Goal: Register for event/course

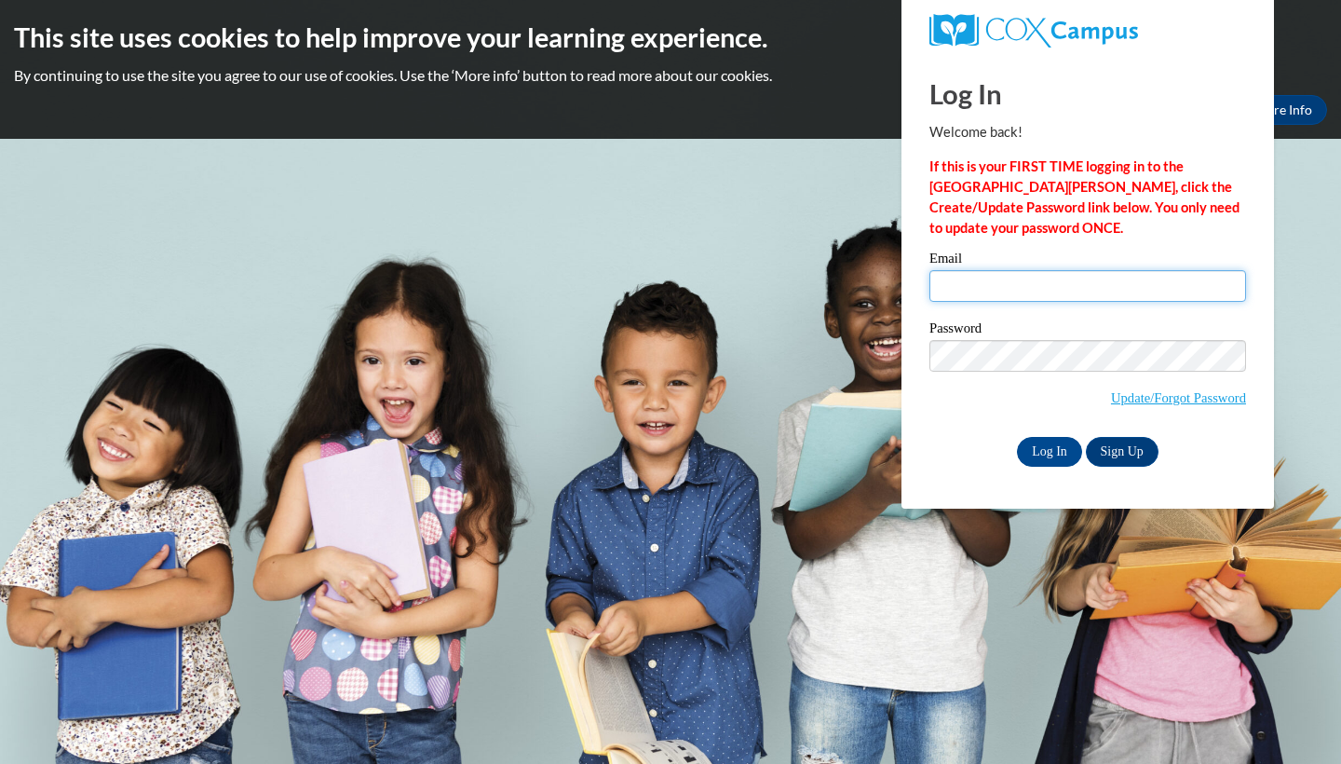
type input "avahgrant05@gmail.com"
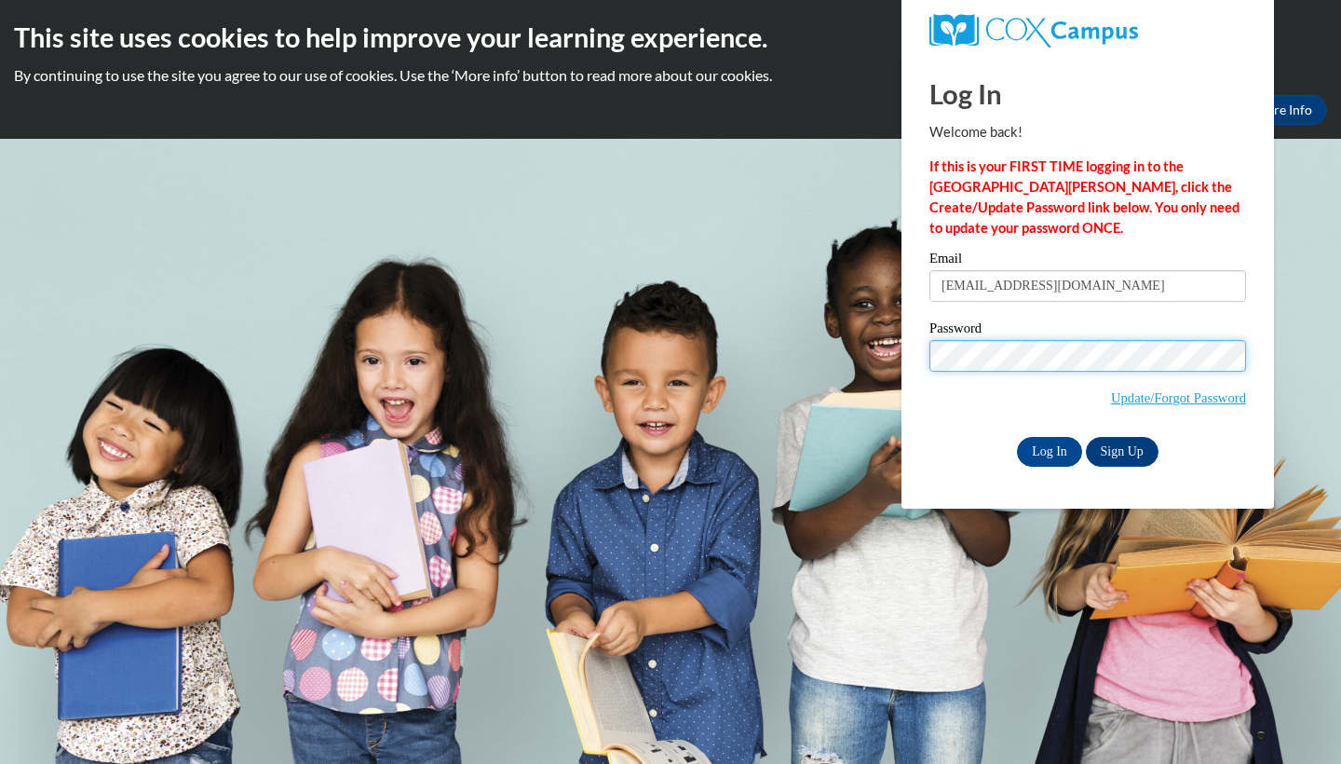
click at [1048, 448] on input "Log In" at bounding box center [1049, 452] width 65 height 30
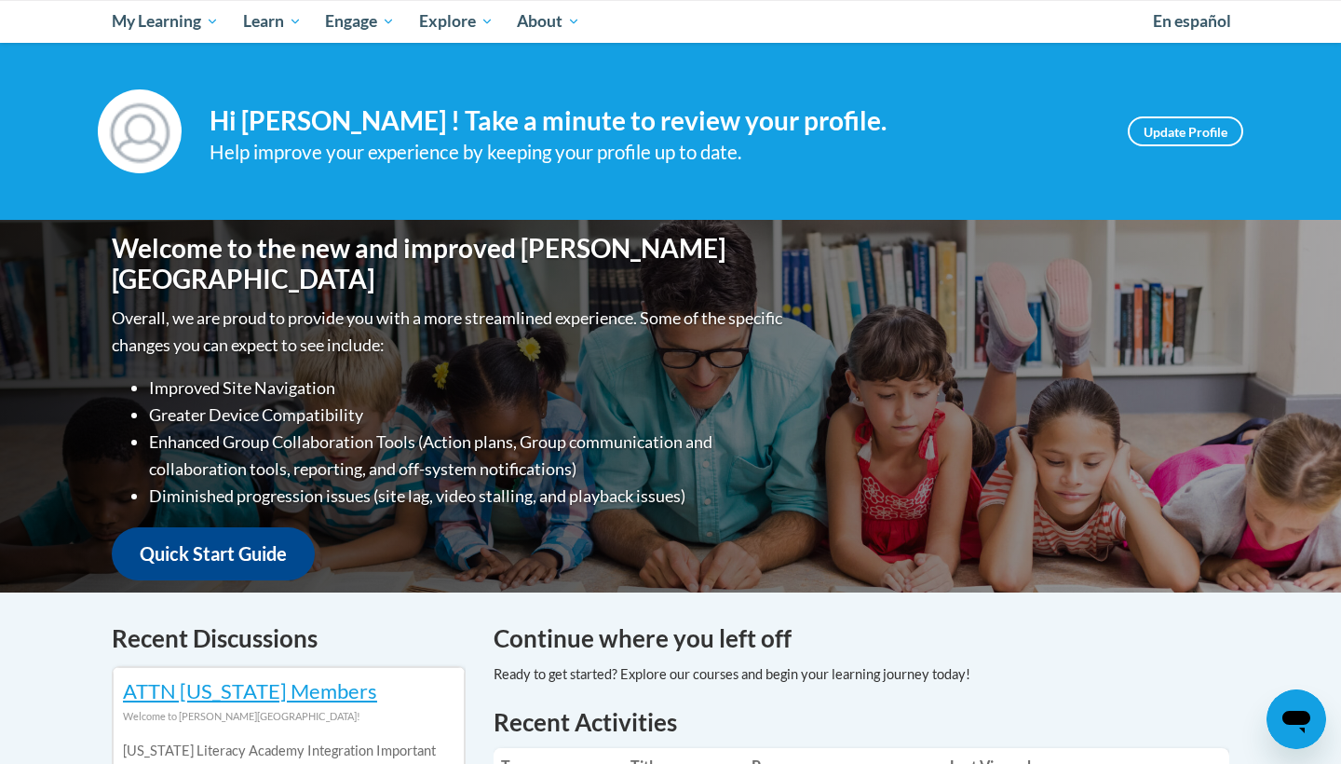
scroll to position [89, 0]
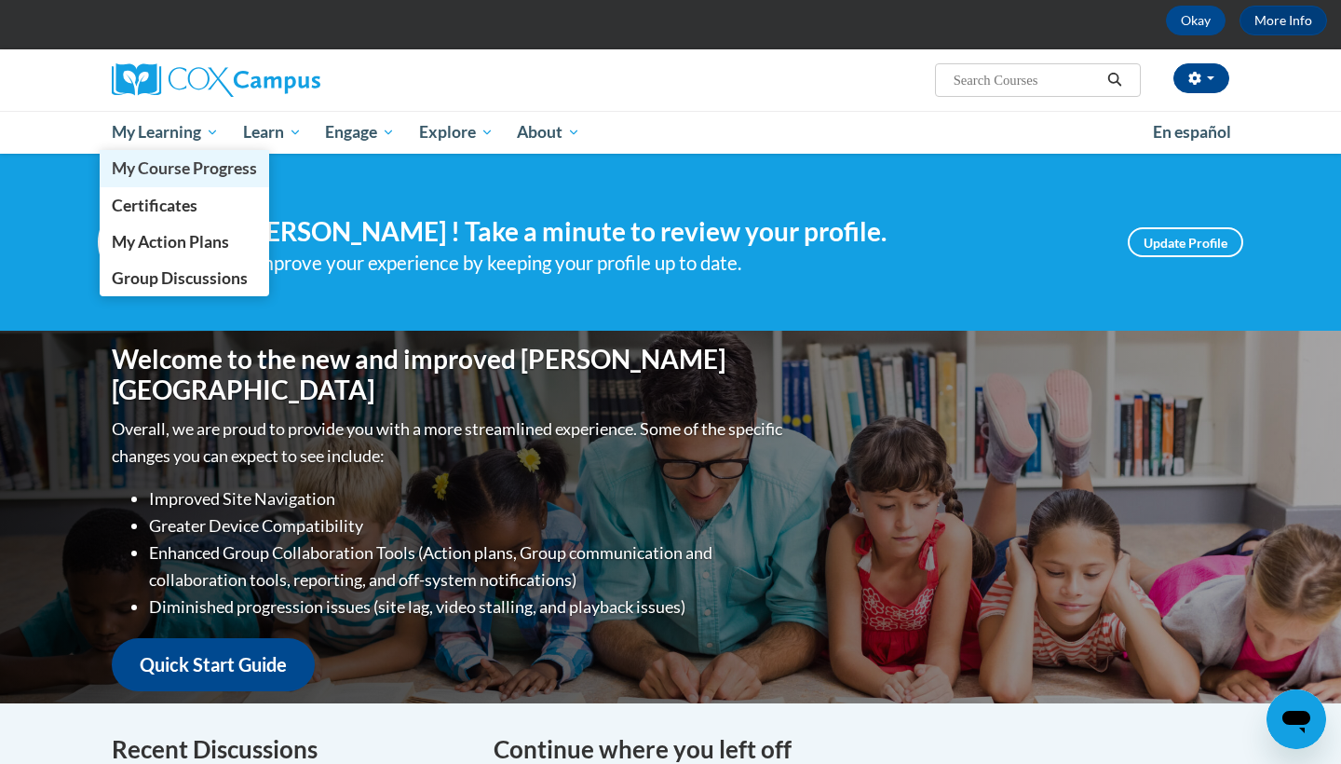
click at [195, 170] on span "My Course Progress" at bounding box center [184, 168] width 145 height 20
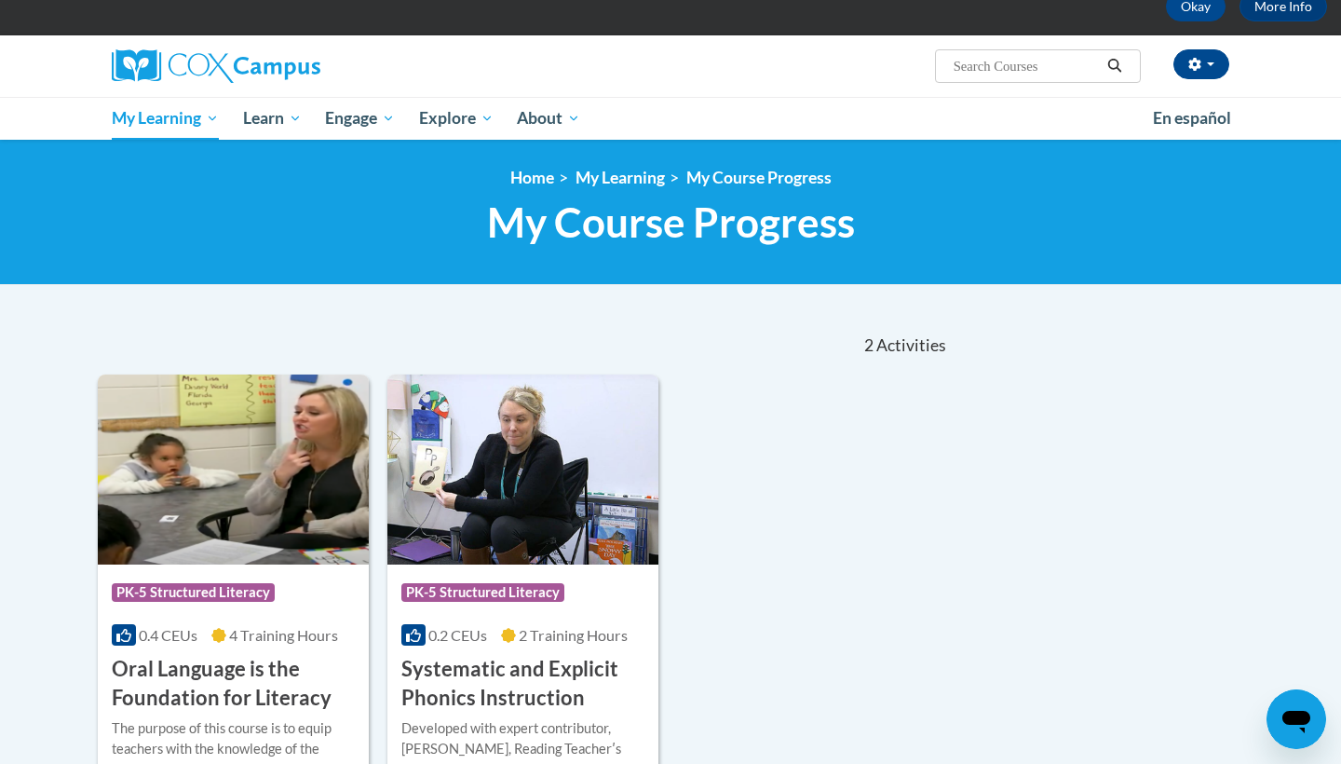
scroll to position [102, 0]
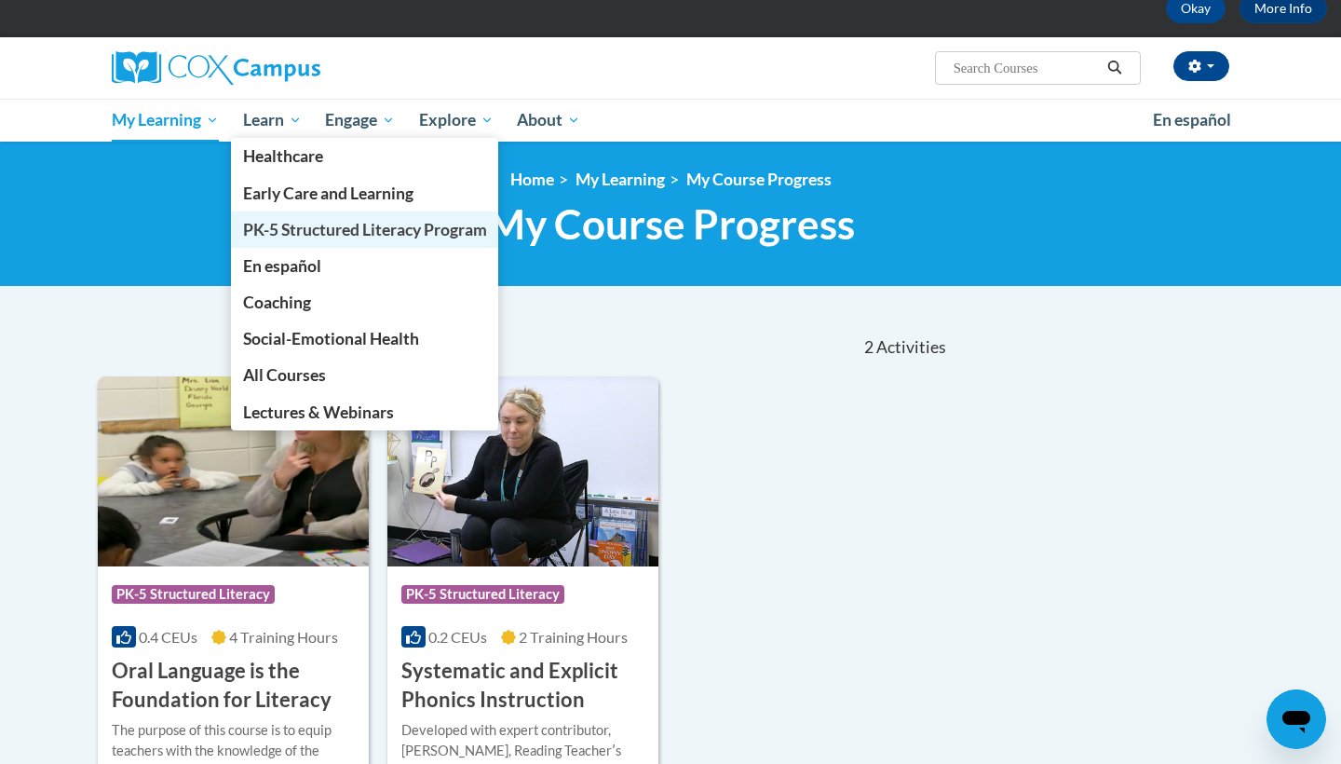
click at [307, 232] on span "PK-5 Structured Literacy Program" at bounding box center [365, 230] width 244 height 20
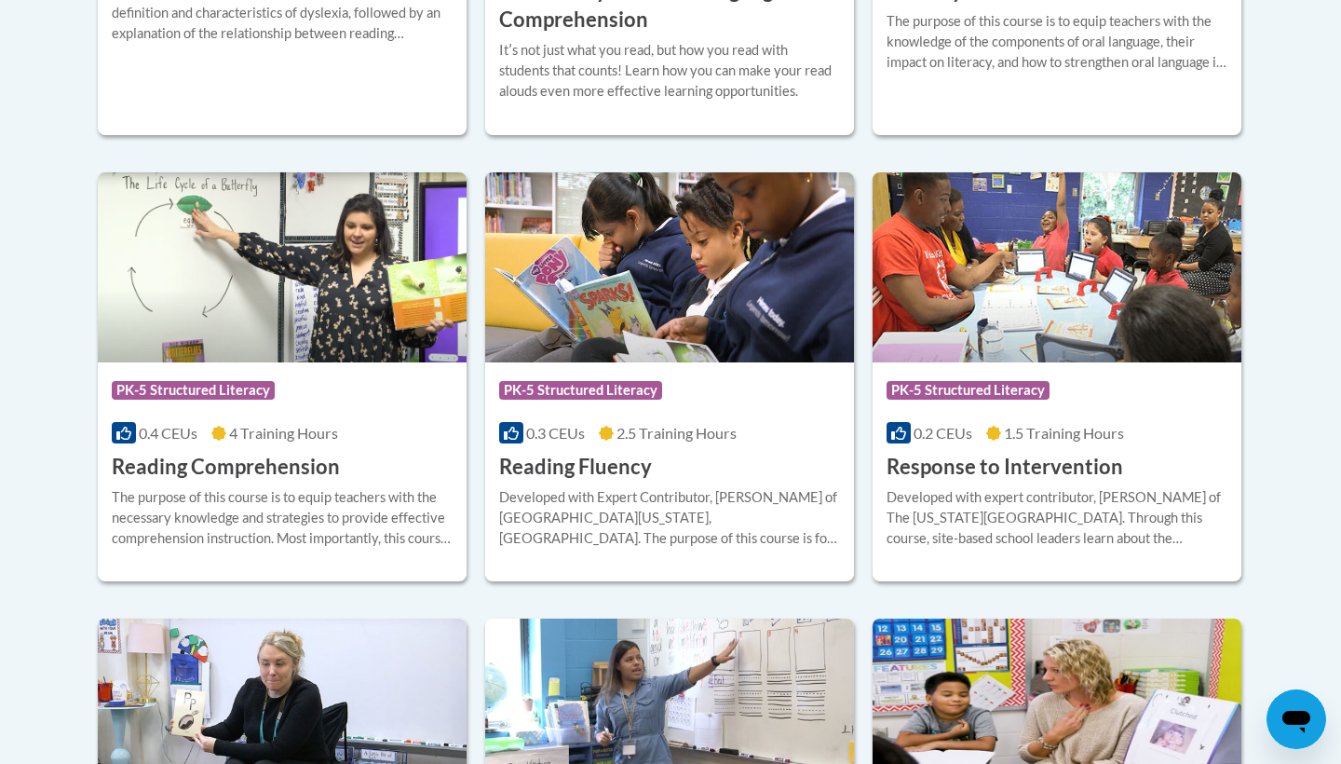
scroll to position [1641, 0]
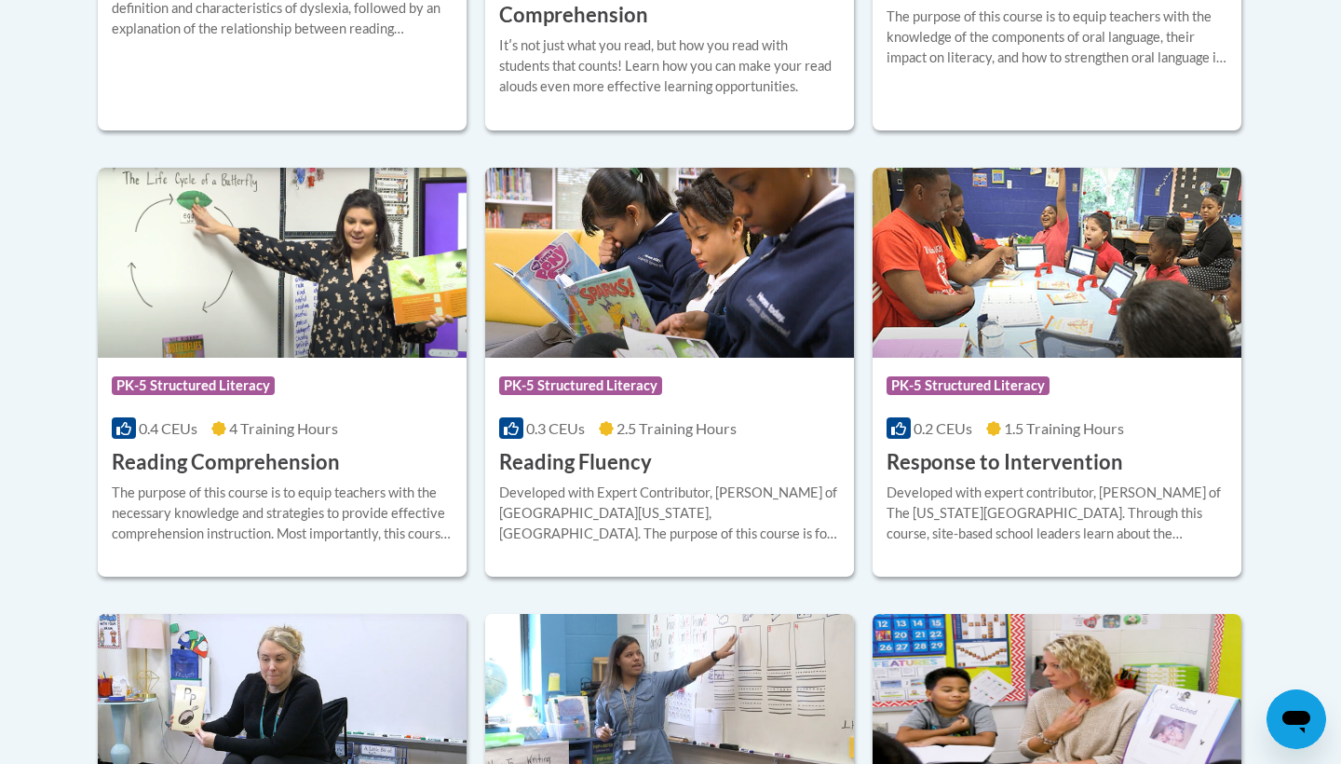
click at [608, 458] on h3 "Reading Fluency" at bounding box center [575, 462] width 153 height 29
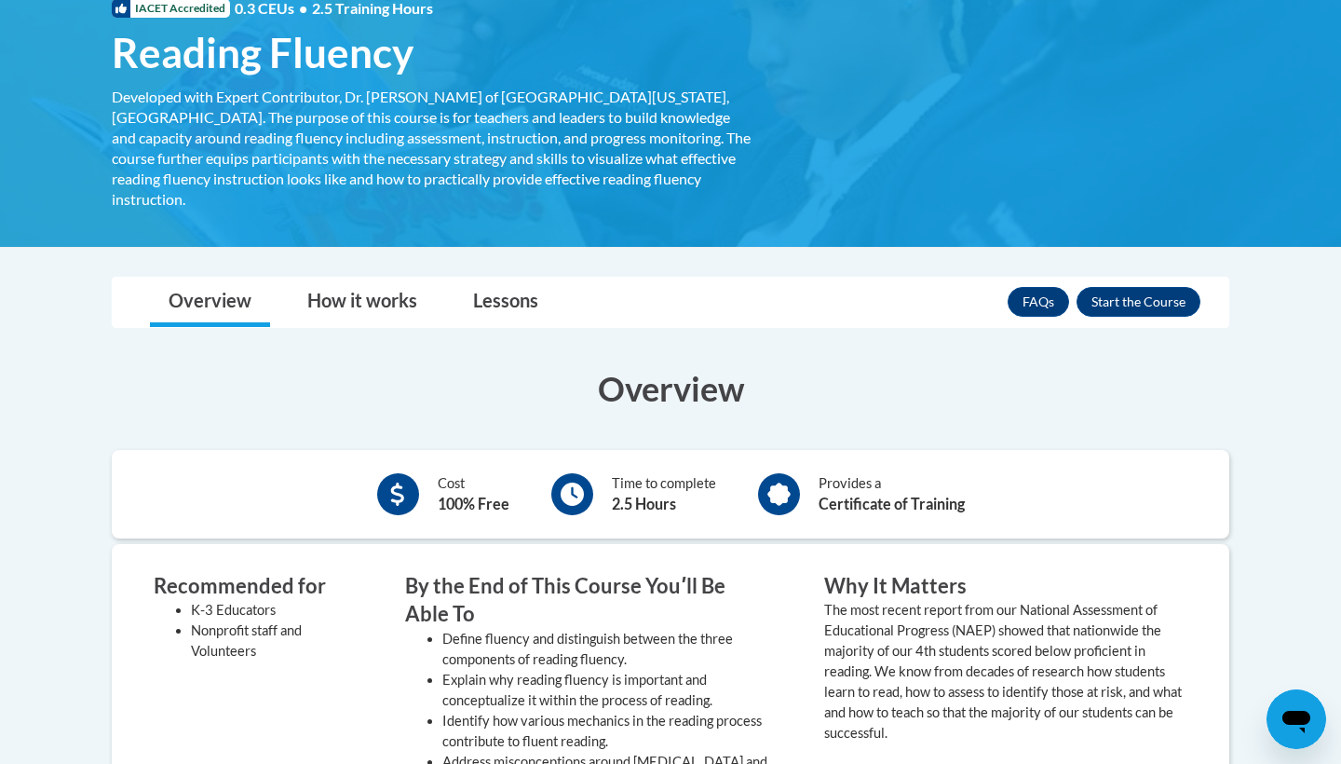
scroll to position [240, 0]
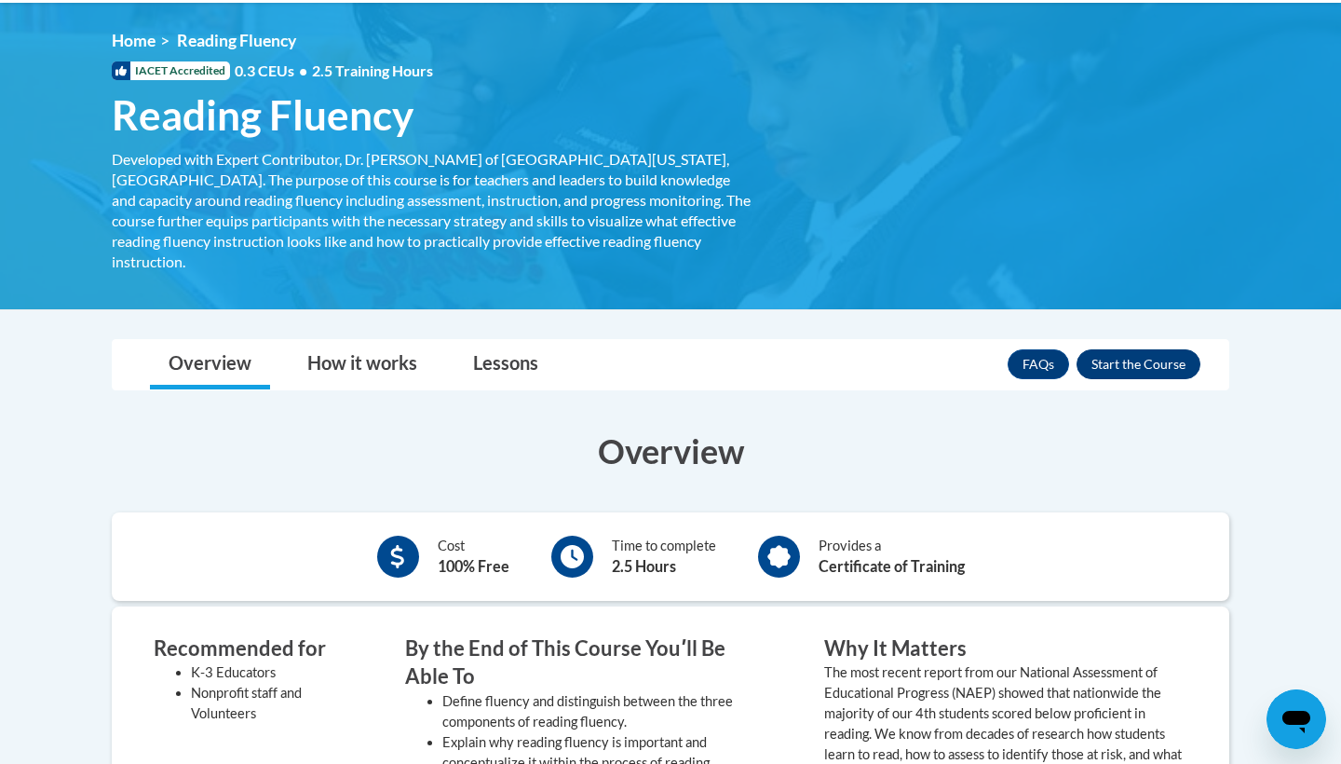
click at [1122, 349] on button "Enroll" at bounding box center [1139, 364] width 124 height 30
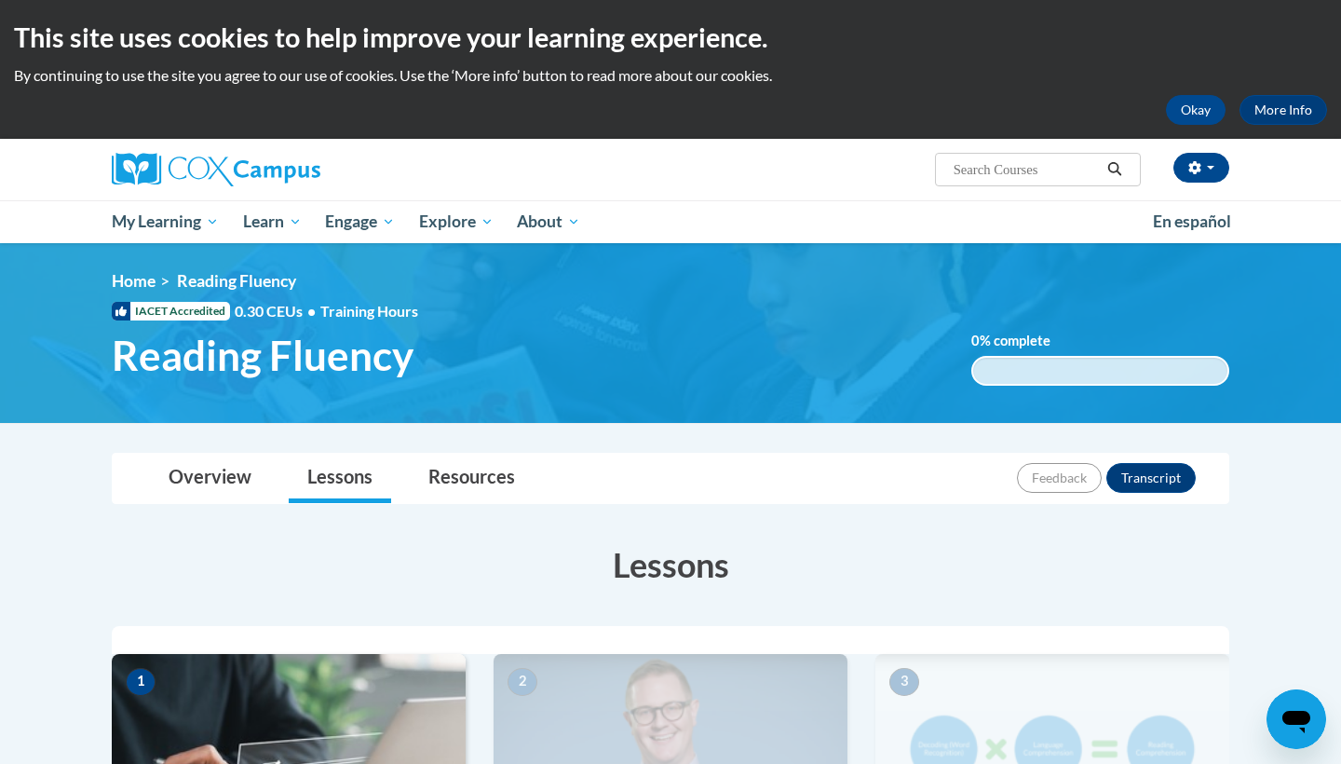
drag, startPoint x: 1155, startPoint y: 93, endPoint x: 778, endPoint y: 489, distance: 546.8
click at [778, 489] on div "Overview Lessons Resources Feedback Transcript" at bounding box center [671, 478] width 1088 height 49
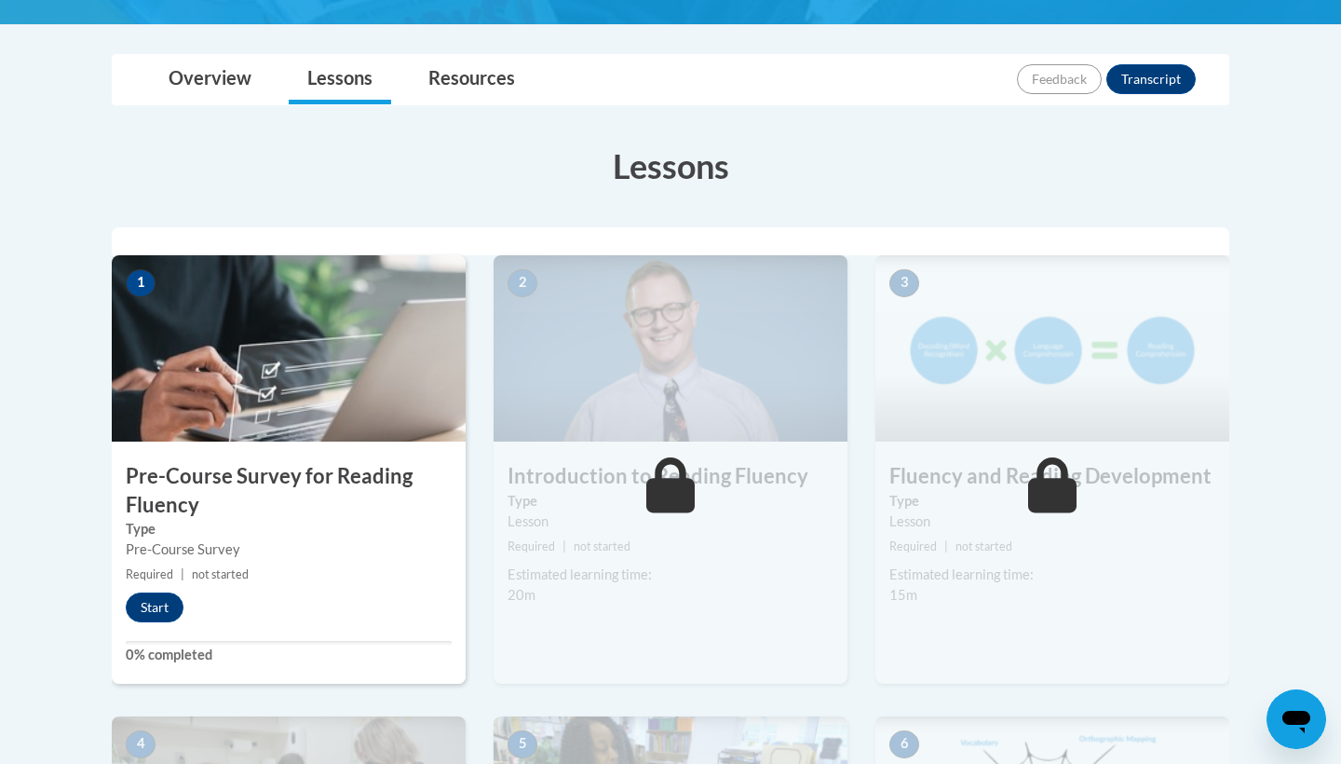
scroll to position [460, 0]
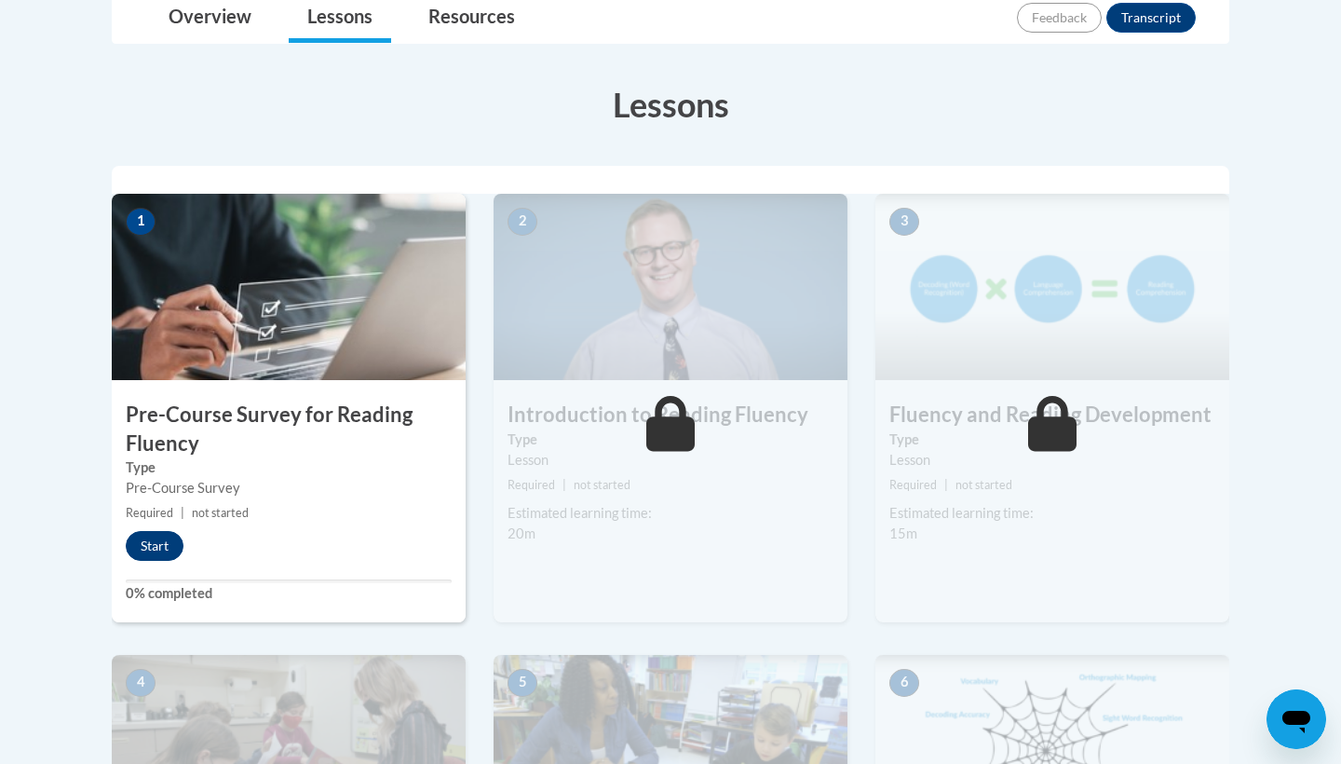
click at [152, 543] on button "Start" at bounding box center [155, 546] width 58 height 30
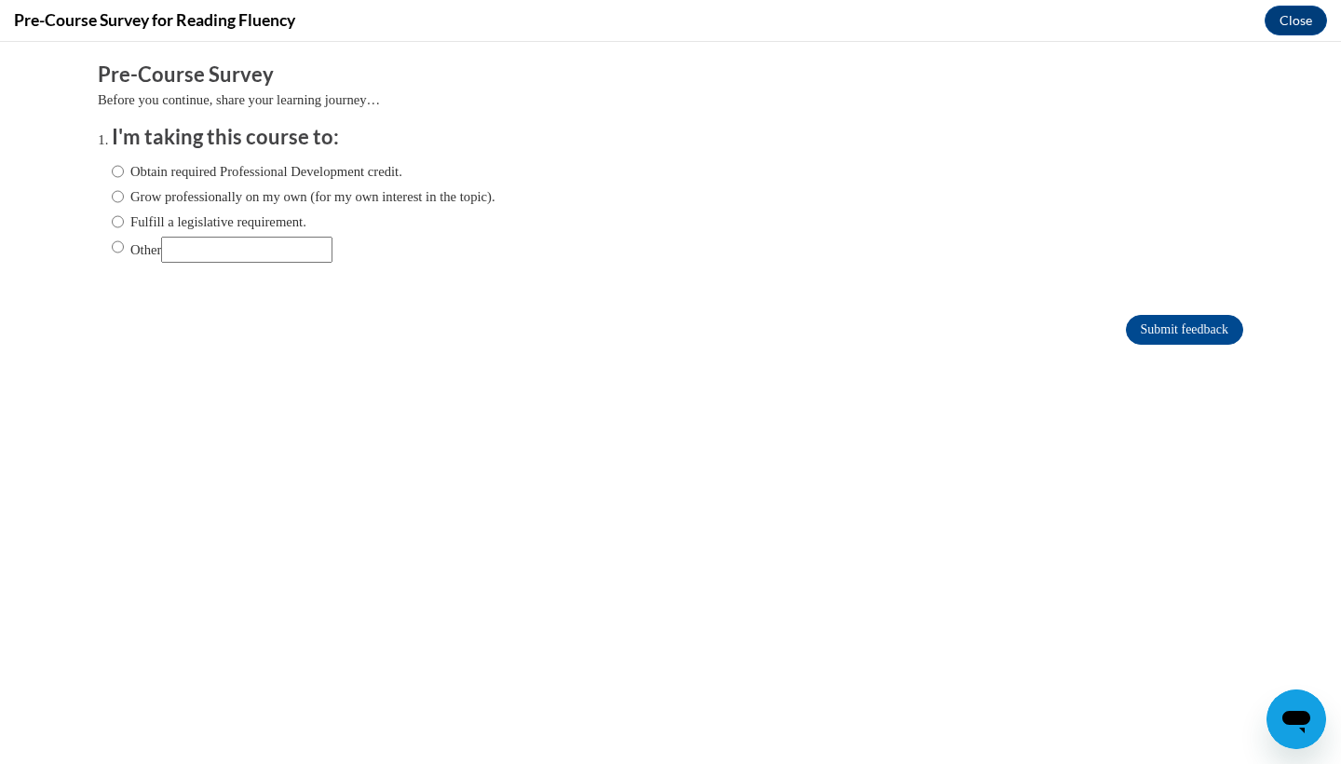
scroll to position [0, 0]
click at [115, 248] on input "Other" at bounding box center [118, 247] width 12 height 20
radio input "true"
click at [218, 253] on input "Other" at bounding box center [246, 250] width 171 height 26
type input "college course"
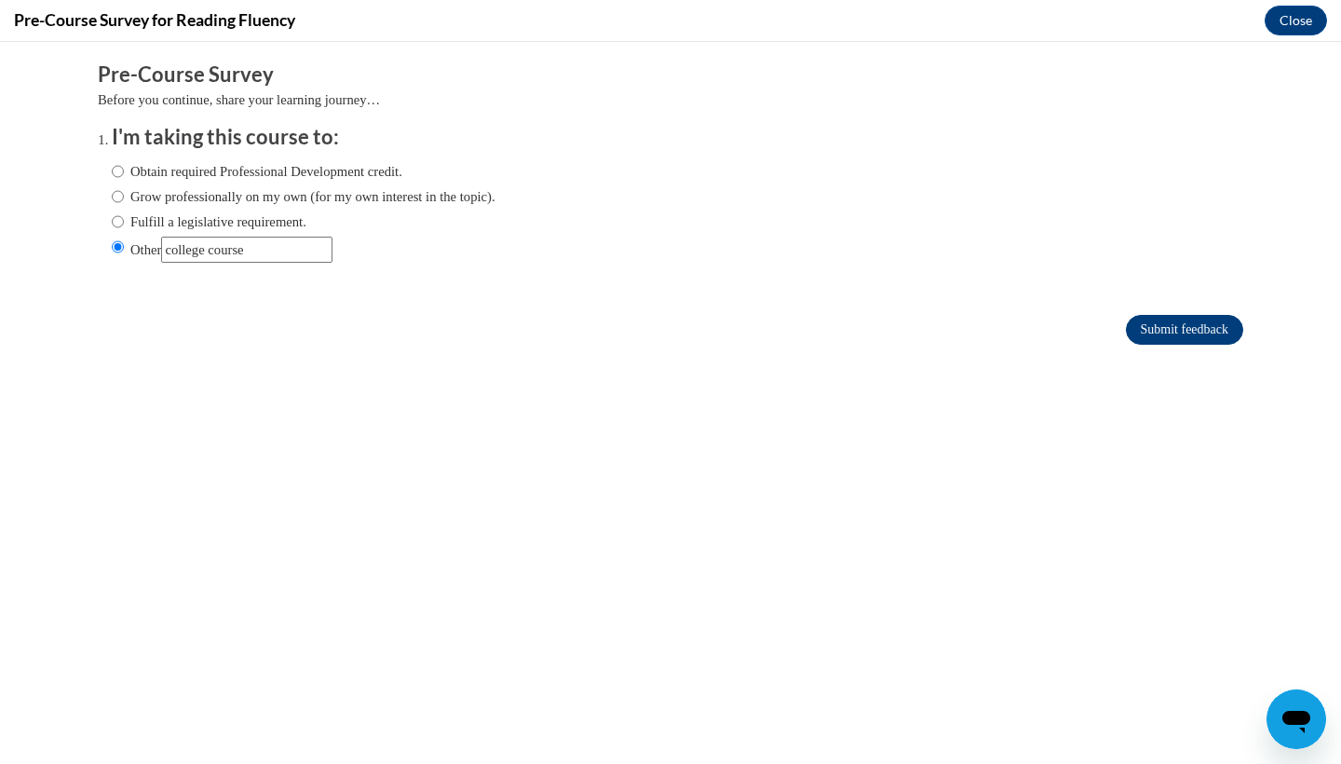
click at [1152, 329] on input "Submit feedback" at bounding box center [1184, 330] width 117 height 30
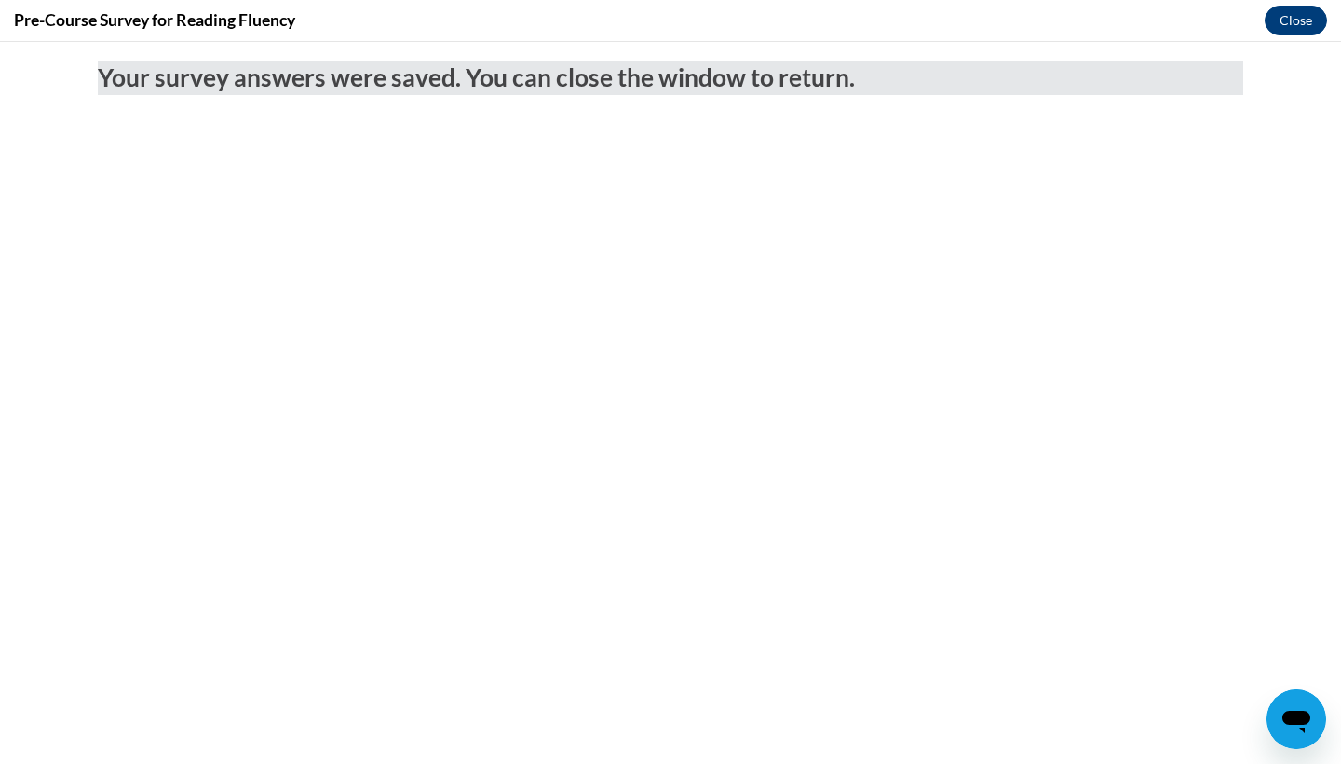
click at [1282, 21] on button "Close" at bounding box center [1296, 21] width 62 height 30
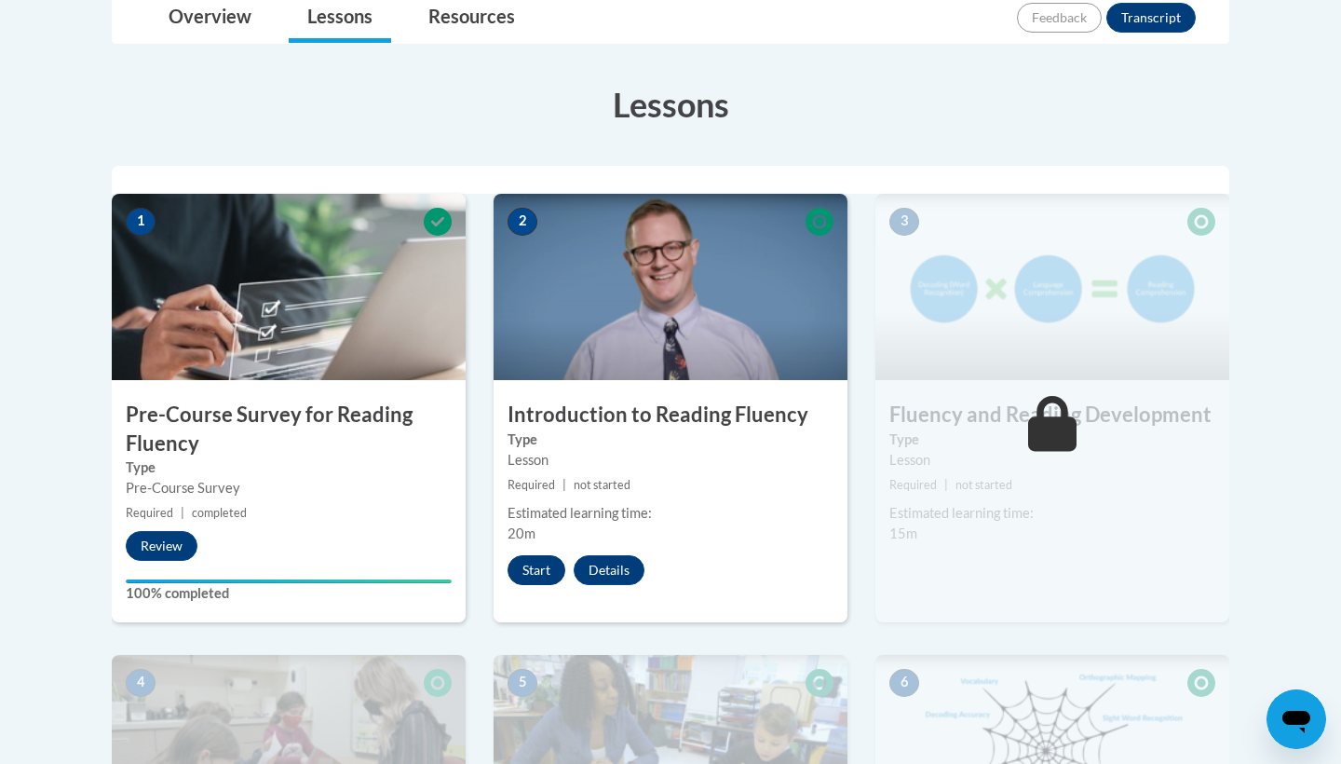
click at [533, 577] on button "Start" at bounding box center [537, 570] width 58 height 30
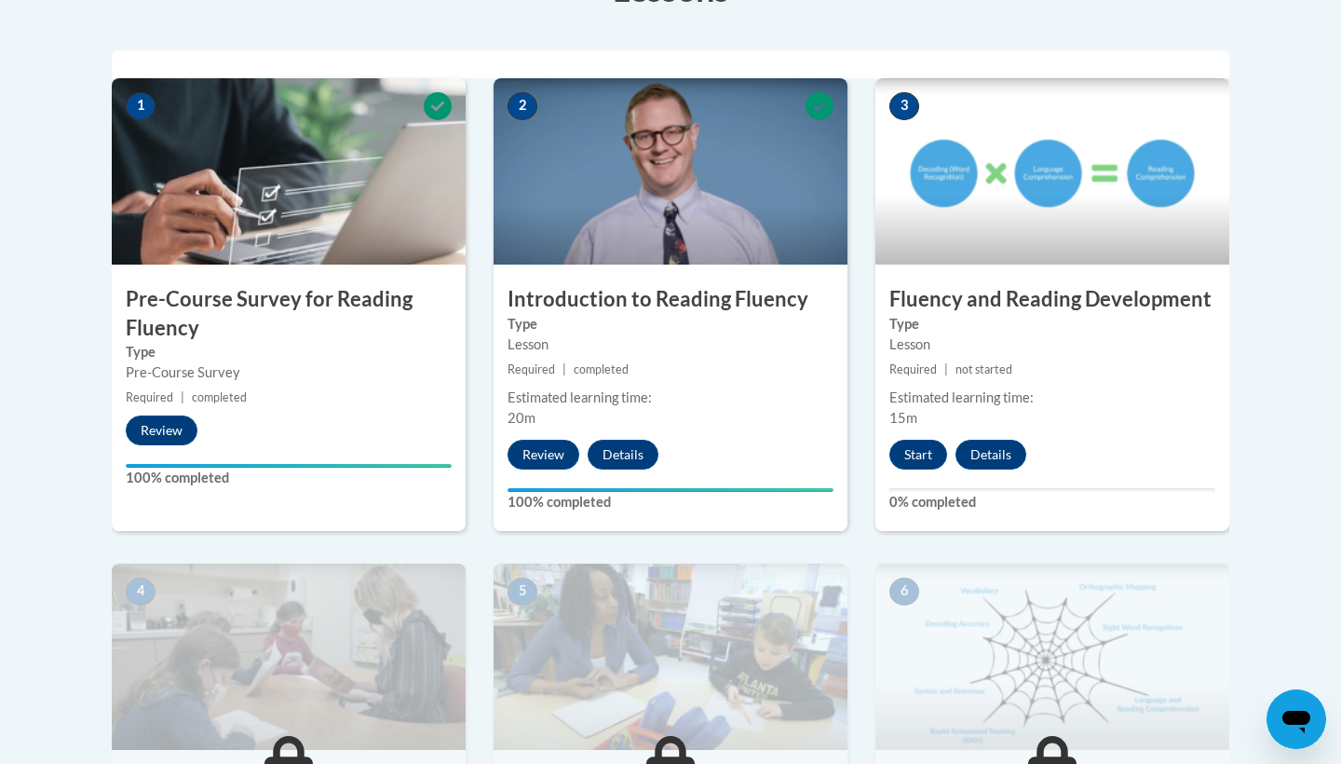
scroll to position [538, 0]
